Goal: Information Seeking & Learning: Learn about a topic

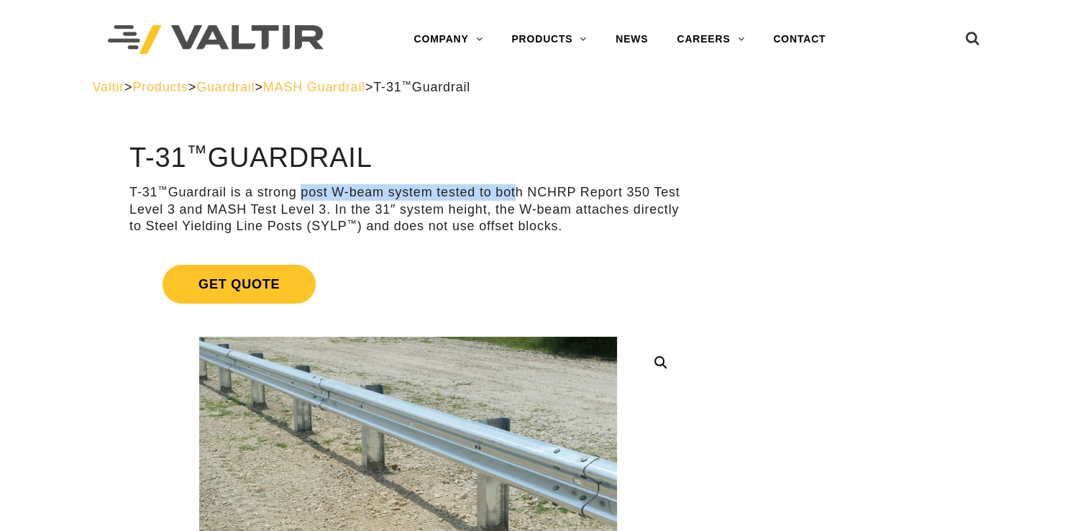
drag, startPoint x: 299, startPoint y: 183, endPoint x: 515, endPoint y: 195, distance: 216.0
click at [515, 195] on p "T-31 ™ Guardrail is a strong post W-beam system tested to both NCHRP Report 350…" at bounding box center [407, 209] width 557 height 50
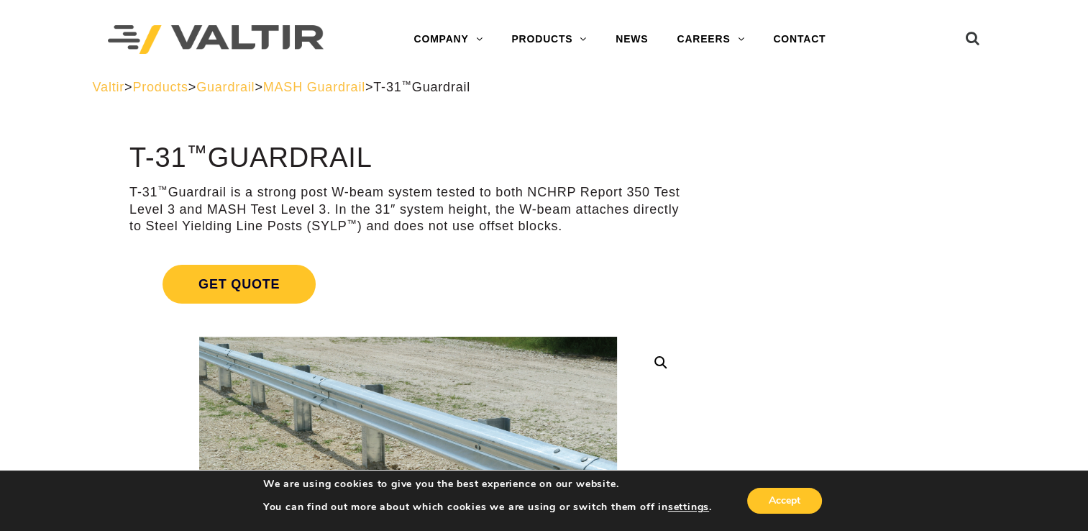
drag, startPoint x: 515, startPoint y: 195, endPoint x: 630, endPoint y: 199, distance: 115.1
click at [630, 199] on p "T-31 ™ Guardrail is a strong post W-beam system tested to both NCHRP Report 350…" at bounding box center [407, 209] width 557 height 50
click at [275, 206] on p "T-31 ™ Guardrail is a strong post W-beam system tested to both NCHRP Report 350…" at bounding box center [407, 209] width 557 height 50
drag, startPoint x: 348, startPoint y: 208, endPoint x: 528, endPoint y: 216, distance: 180.6
click at [528, 216] on p "T-31 ™ Guardrail is a strong post W-beam system tested to both NCHRP Report 350…" at bounding box center [407, 209] width 557 height 50
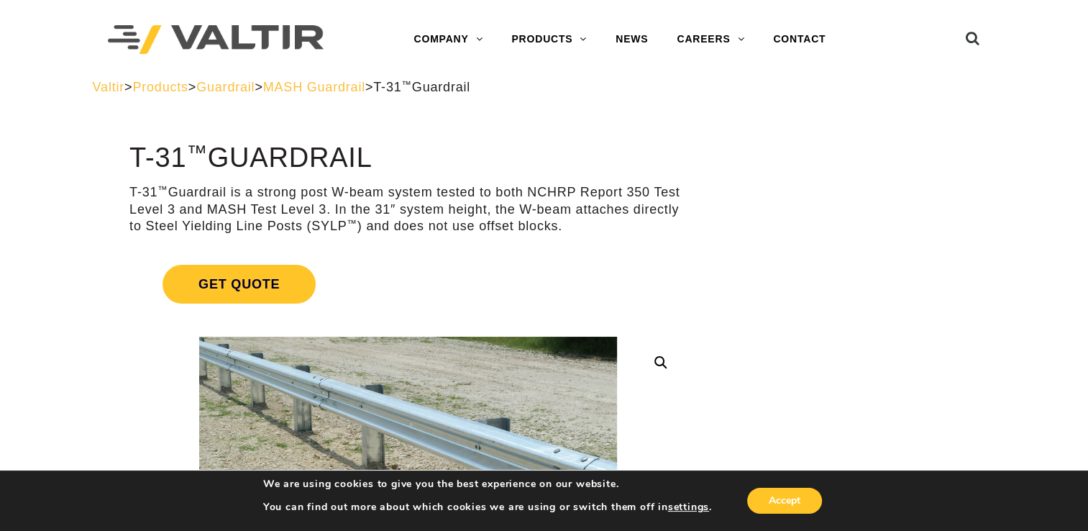
drag, startPoint x: 528, startPoint y: 216, endPoint x: 659, endPoint y: 214, distance: 130.1
click at [659, 214] on p "T-31 ™ Guardrail is a strong post W-beam system tested to both NCHRP Report 350…" at bounding box center [407, 209] width 557 height 50
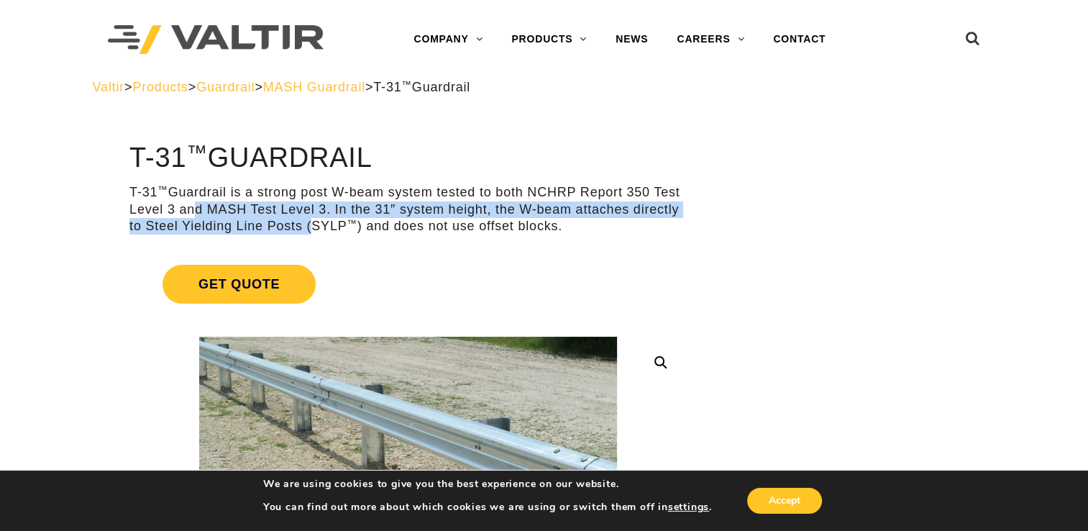
drag, startPoint x: 190, startPoint y: 216, endPoint x: 306, endPoint y: 227, distance: 117.0
click at [306, 227] on p "T-31 ™ Guardrail is a strong post W-beam system tested to both NCHRP Report 350…" at bounding box center [407, 209] width 557 height 50
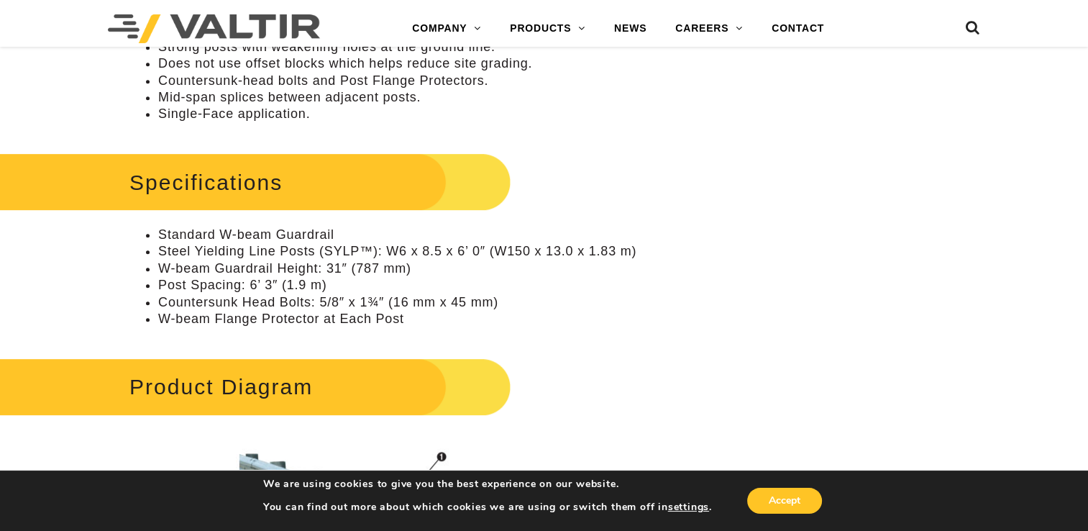
scroll to position [647, 0]
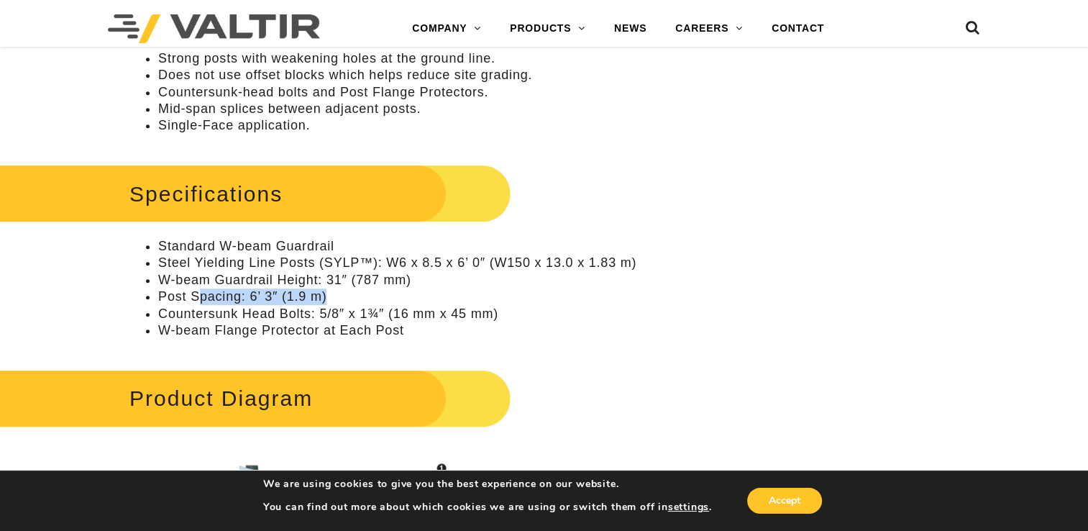
drag, startPoint x: 196, startPoint y: 292, endPoint x: 374, endPoint y: 289, distance: 177.6
click at [374, 289] on li "Post Spacing: 6’ 3″ (1.9 m)" at bounding box center [422, 296] width 528 height 17
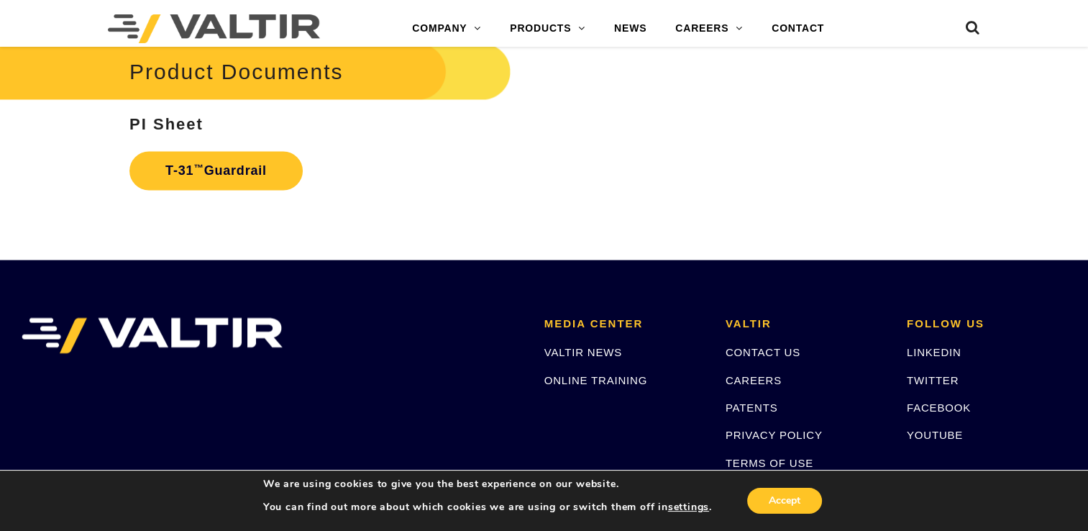
scroll to position [2563, 0]
